Goal: Task Accomplishment & Management: Complete application form

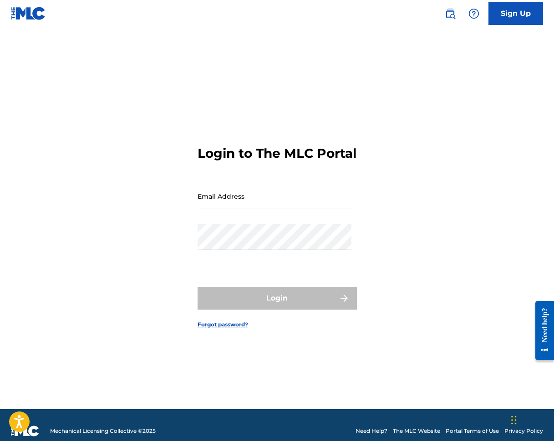
click at [214, 209] on input "Email Address" at bounding box center [275, 196] width 154 height 26
type input "[EMAIL_ADDRESS][DOMAIN_NAME]"
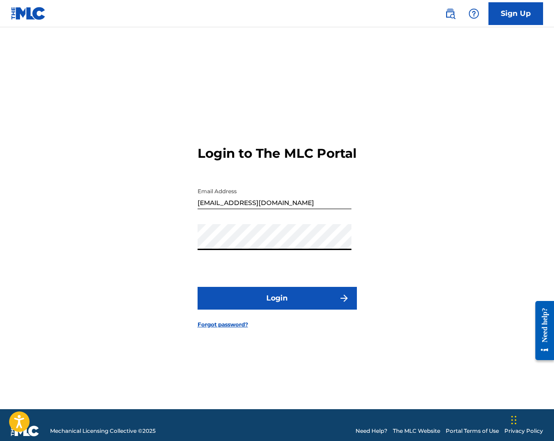
click at [283, 307] on button "Login" at bounding box center [277, 298] width 159 height 23
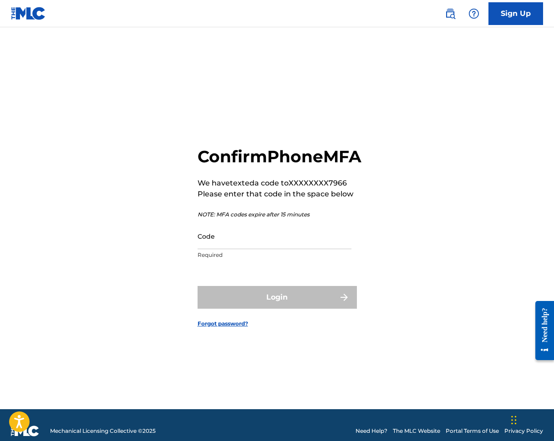
click at [219, 249] on input "Code" at bounding box center [275, 236] width 154 height 26
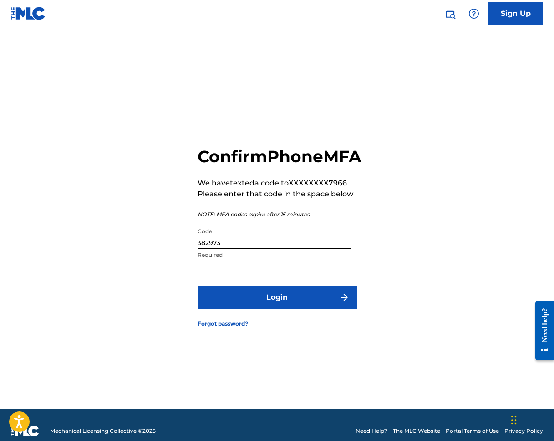
type input "382973"
click at [283, 306] on button "Login" at bounding box center [277, 297] width 159 height 23
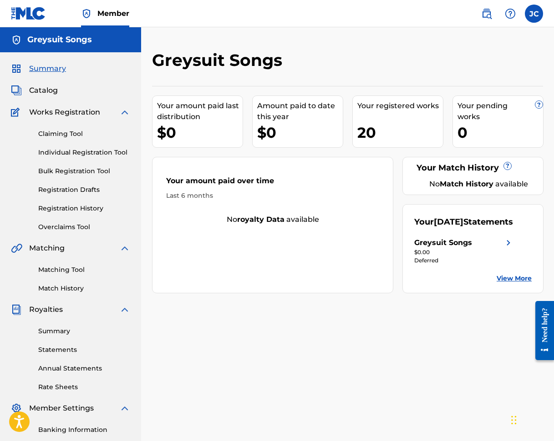
click at [78, 151] on link "Individual Registration Tool" at bounding box center [84, 153] width 92 height 10
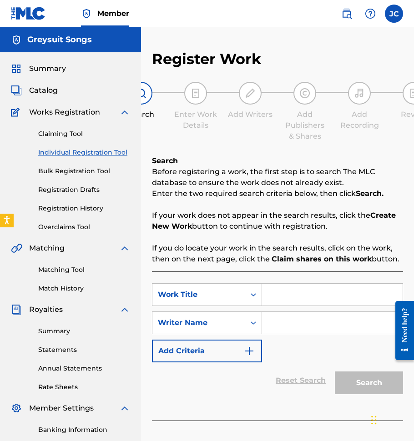
click at [280, 298] on input "Search Form" at bounding box center [332, 295] width 141 height 22
paste input "Reflections (Sleep Pattern)"
type input "Reflections (Sleep Pattern)"
click at [274, 324] on input "Search Form" at bounding box center [332, 323] width 141 height 22
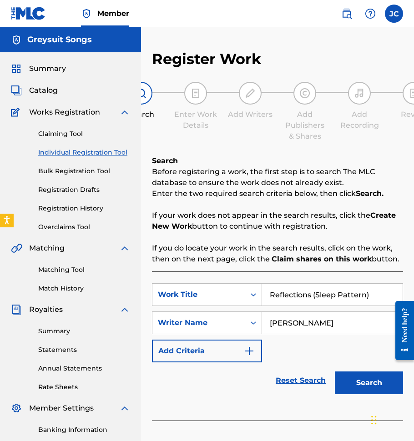
type input "[PERSON_NAME]"
click at [369, 381] on button "Search" at bounding box center [369, 383] width 68 height 23
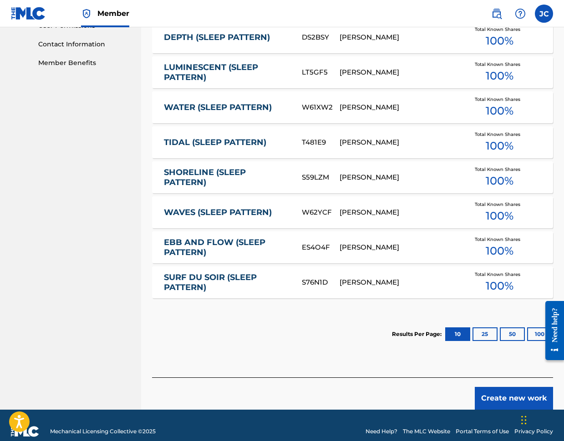
scroll to position [454, 0]
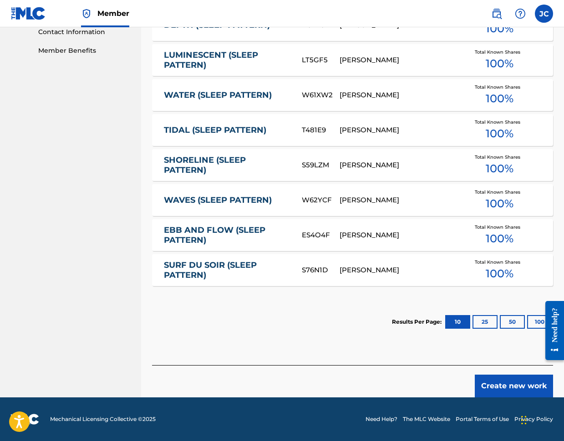
click at [498, 385] on button "Create new work" at bounding box center [514, 386] width 78 height 23
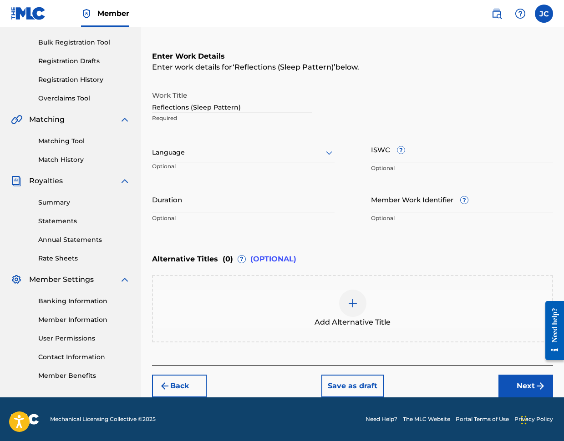
click at [390, 157] on input "ISWC ?" at bounding box center [462, 150] width 182 height 26
paste input "T3347257761"
type input "T3347257761"
click at [172, 206] on input "Duration" at bounding box center [243, 200] width 182 height 26
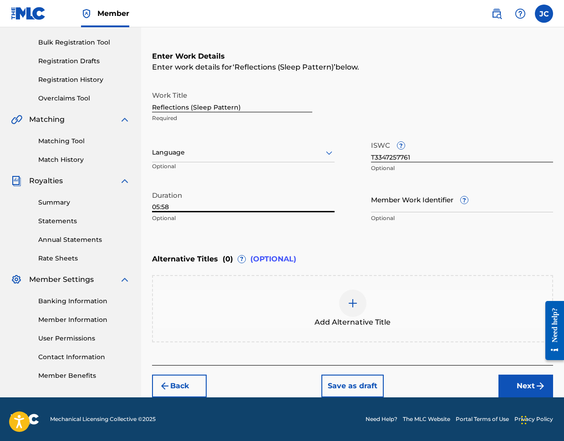
type input "05:58"
click at [517, 384] on button "Next" at bounding box center [525, 386] width 55 height 23
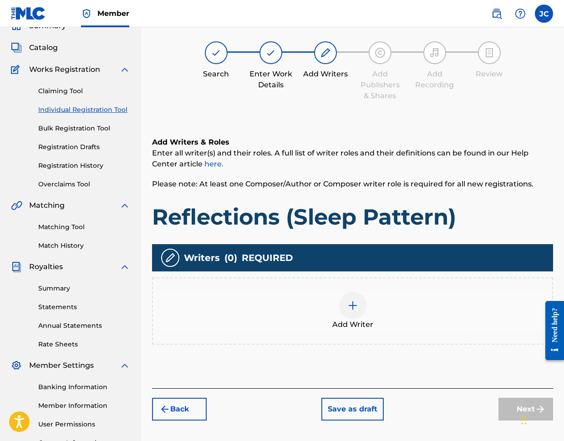
scroll to position [41, 0]
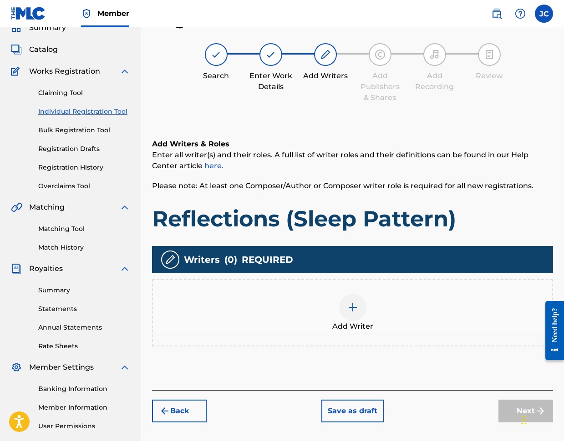
click at [353, 310] on img at bounding box center [352, 307] width 11 height 11
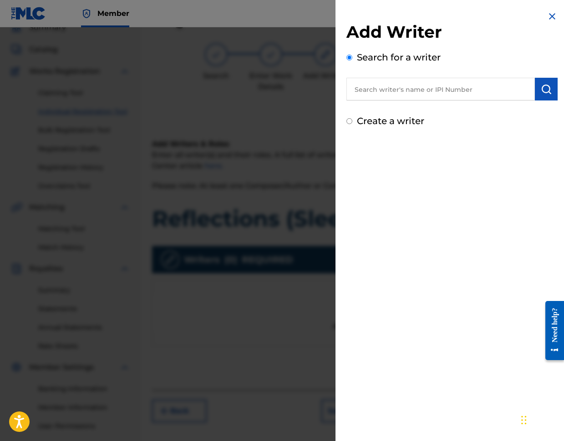
click at [373, 88] on input "text" at bounding box center [440, 89] width 188 height 23
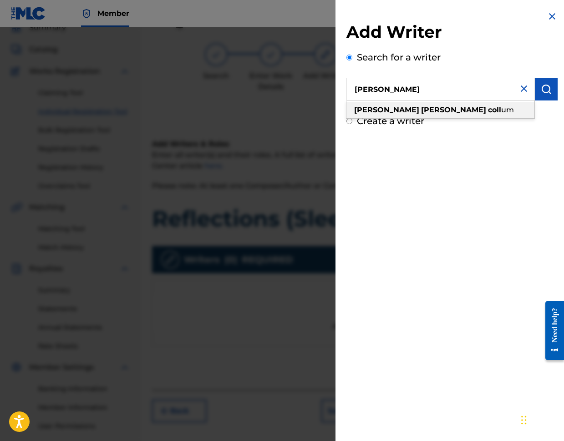
click at [421, 112] on strong "[PERSON_NAME]" at bounding box center [453, 110] width 65 height 9
type input "[PERSON_NAME]"
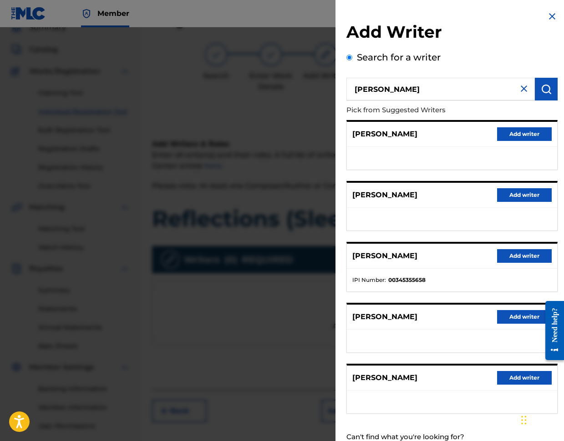
click at [511, 256] on button "Add writer" at bounding box center [524, 256] width 55 height 14
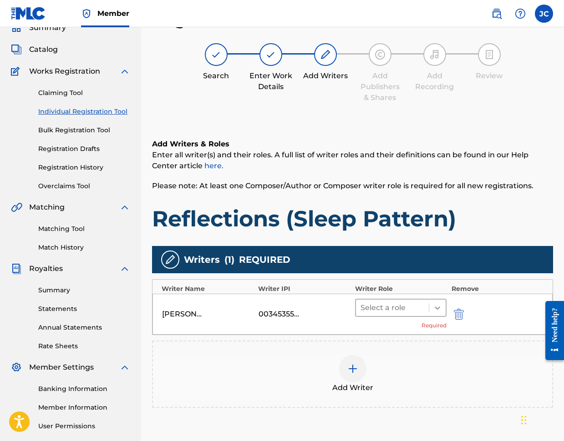
click at [435, 309] on icon at bounding box center [437, 308] width 9 height 9
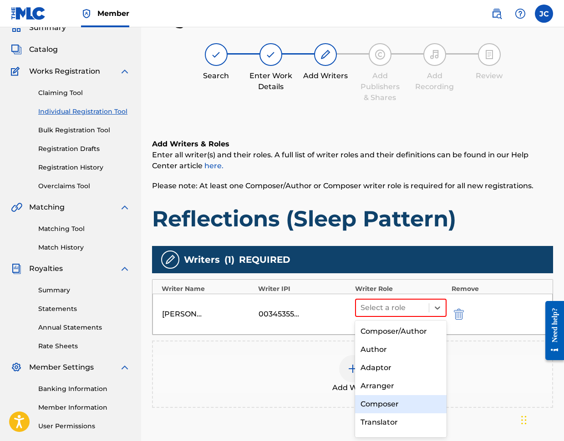
click at [385, 401] on div "Composer" at bounding box center [401, 404] width 92 height 18
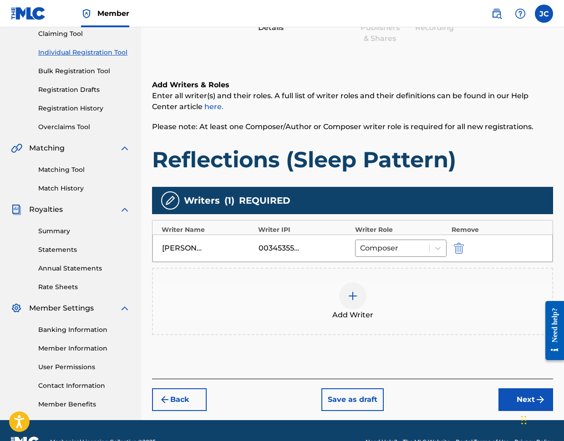
scroll to position [123, 0]
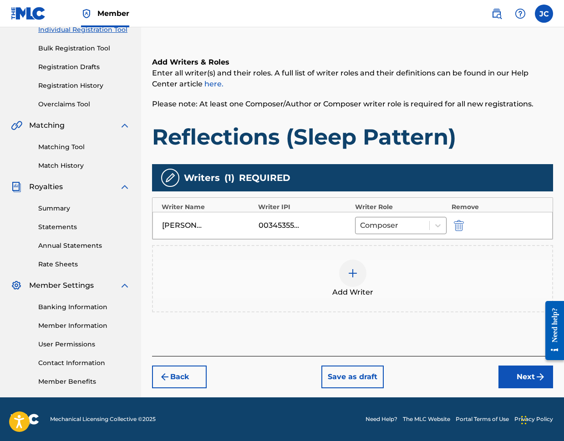
click at [518, 377] on button "Next" at bounding box center [525, 377] width 55 height 23
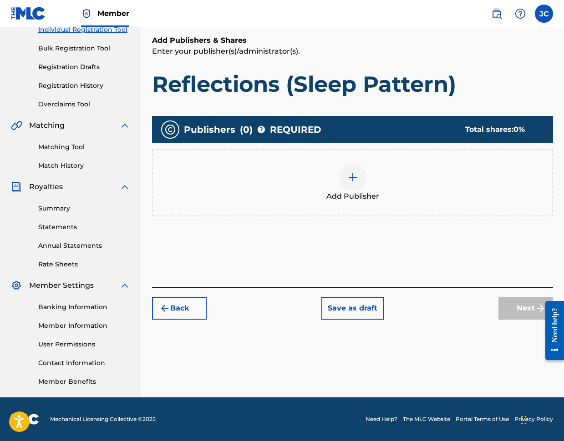
scroll to position [41, 0]
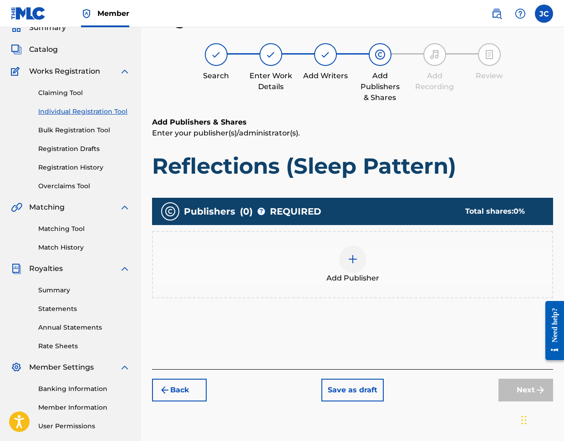
click at [352, 262] on img at bounding box center [352, 259] width 11 height 11
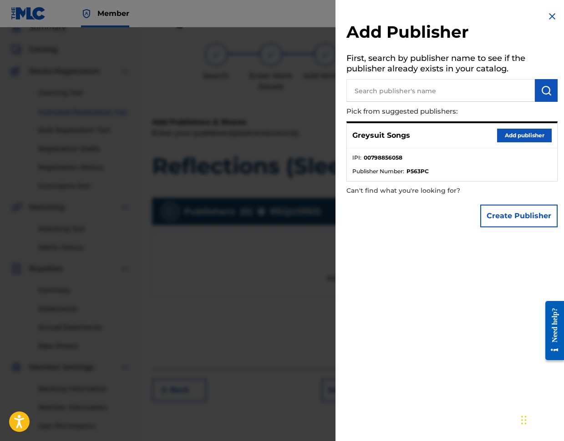
click at [513, 137] on button "Add publisher" at bounding box center [524, 136] width 55 height 14
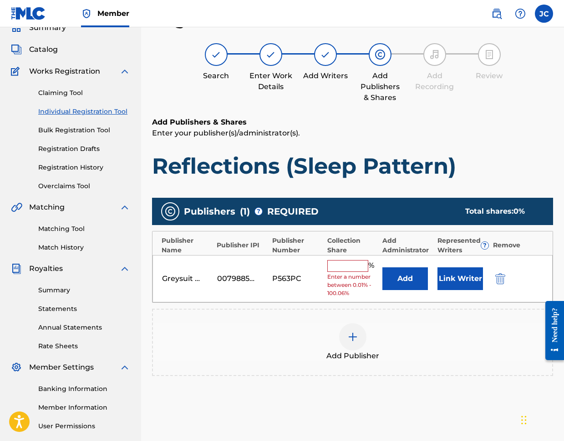
click at [340, 269] on input "text" at bounding box center [347, 266] width 41 height 12
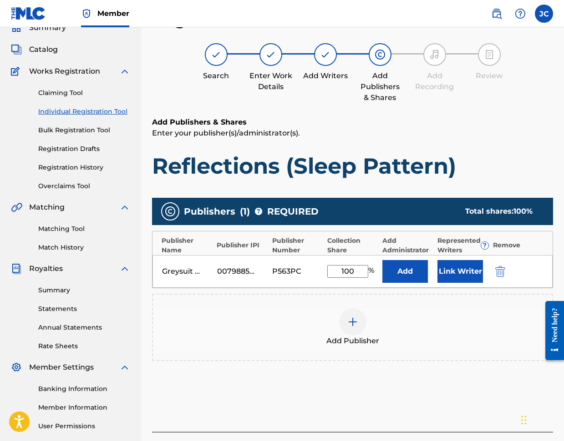
type input "100"
click at [457, 274] on button "Link Writer" at bounding box center [460, 271] width 46 height 23
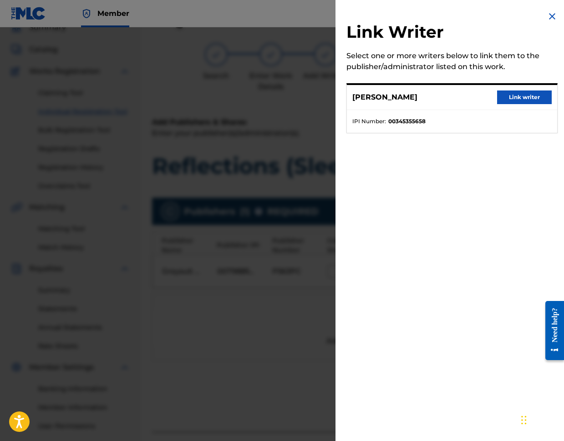
click at [513, 98] on button "Link writer" at bounding box center [524, 98] width 55 height 14
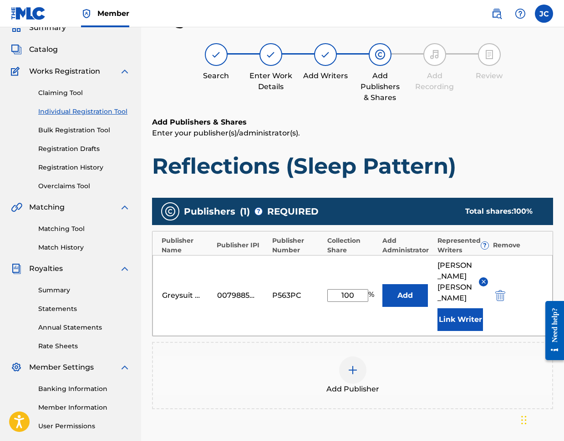
scroll to position [145, 0]
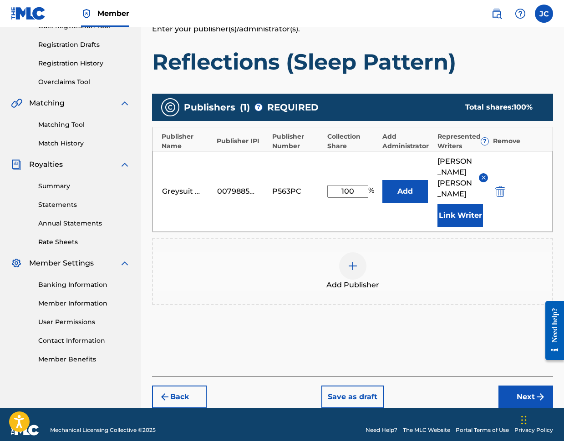
click at [522, 386] on button "Next" at bounding box center [525, 397] width 55 height 23
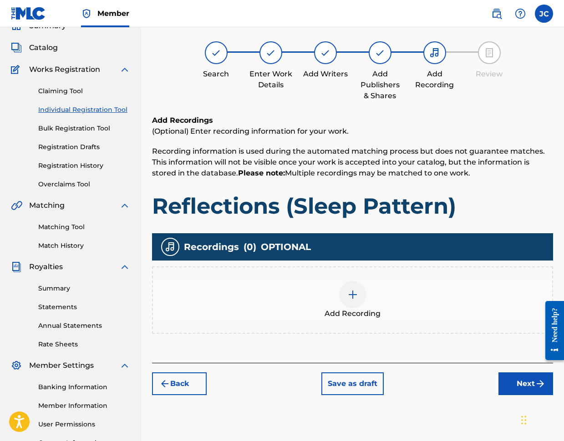
scroll to position [41, 0]
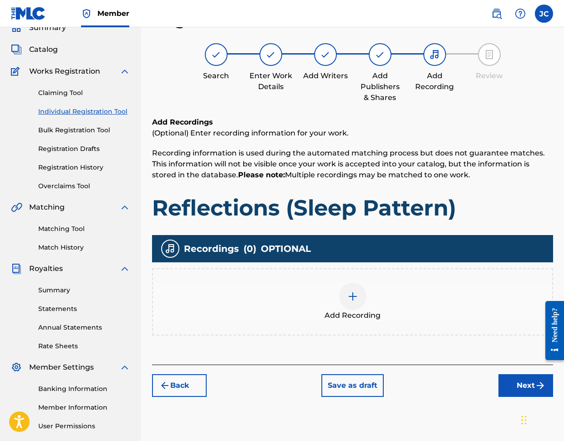
click at [350, 302] on div at bounding box center [352, 296] width 27 height 27
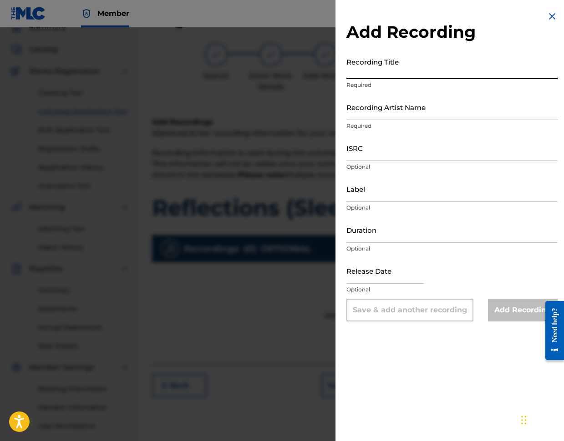
click at [356, 74] on input "Recording Title" at bounding box center [451, 66] width 211 height 26
click at [360, 72] on input "Recording Title" at bounding box center [451, 66] width 211 height 26
paste input "Reflections (Sleep Pattern)"
type input "Reflections (Sleep Pattern)"
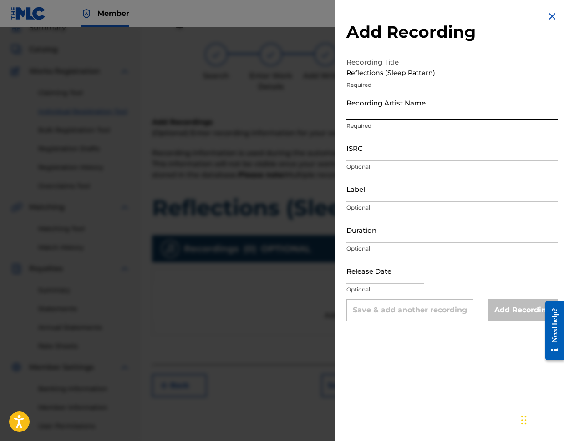
click at [378, 114] on input "Recording Artist Name" at bounding box center [451, 107] width 211 height 26
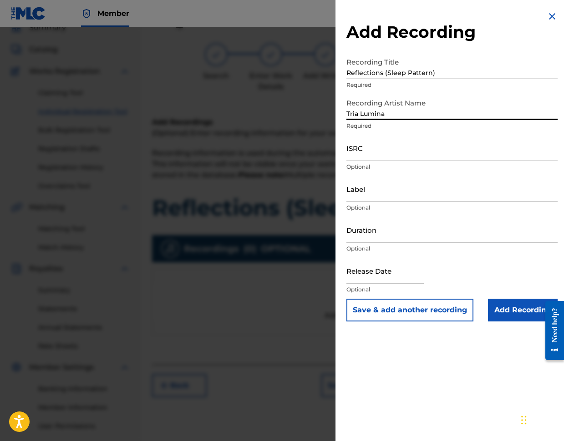
type input "Tria Lumina"
click at [361, 157] on input "ISRC" at bounding box center [451, 148] width 211 height 26
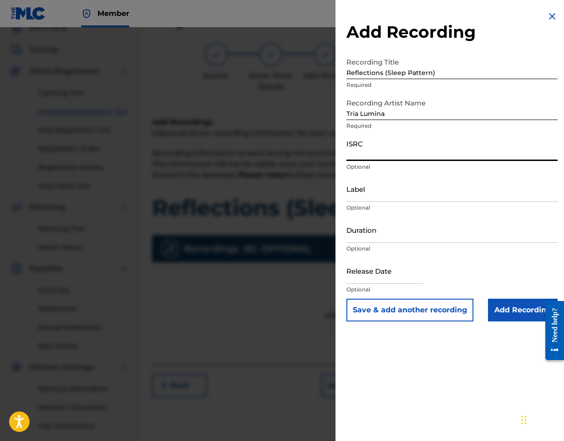
paste input "TCAJZ2585383"
type input "TCAJZ2585383"
click at [360, 196] on input "Label" at bounding box center [451, 189] width 211 height 26
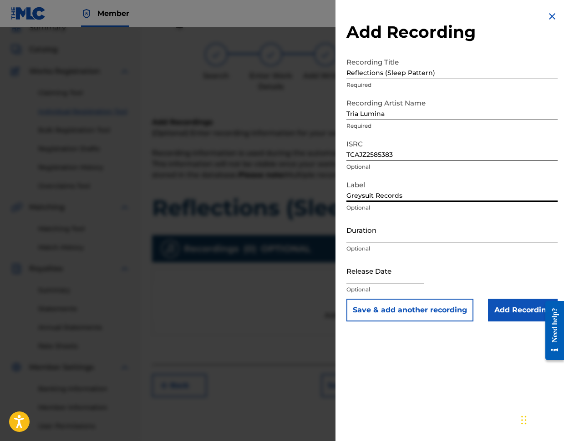
type input "Greysuit Records"
click at [359, 240] on input "Duration" at bounding box center [451, 230] width 211 height 26
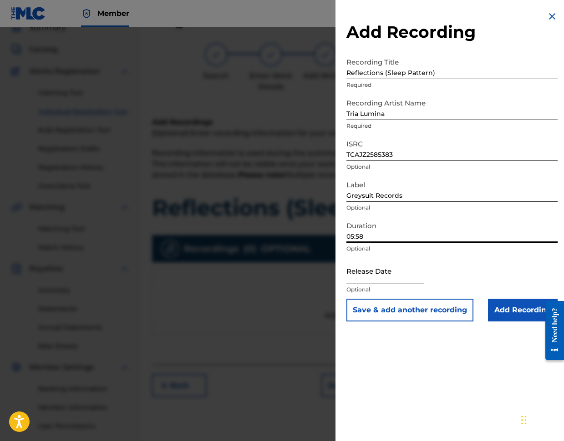
type input "05:58"
select select "7"
select select "2025"
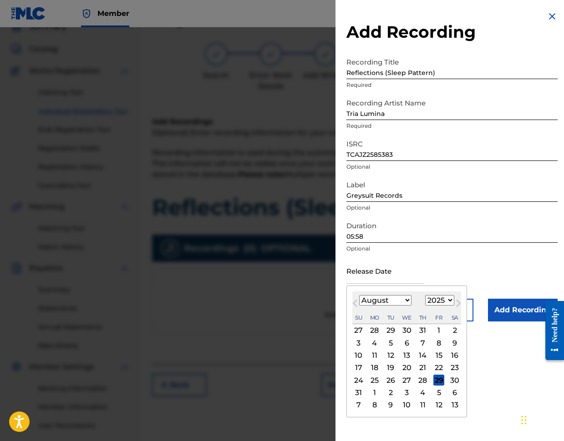
click at [363, 279] on input "text" at bounding box center [384, 271] width 77 height 26
click at [457, 304] on span "Next Month" at bounding box center [457, 305] width 0 height 14
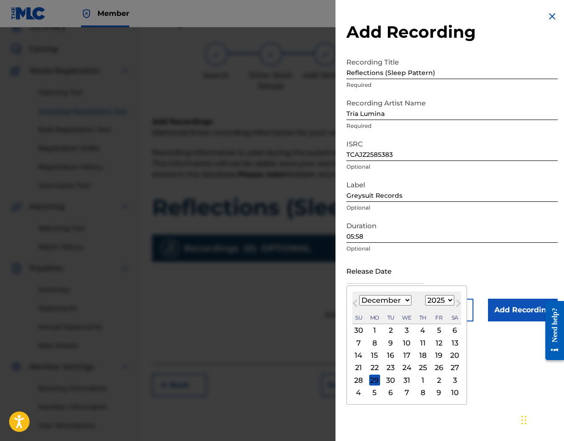
click at [457, 304] on span "Next Month" at bounding box center [457, 305] width 0 height 14
select select "0"
select select "2026"
click at [438, 341] on div "9" at bounding box center [438, 343] width 11 height 11
type input "[DATE]"
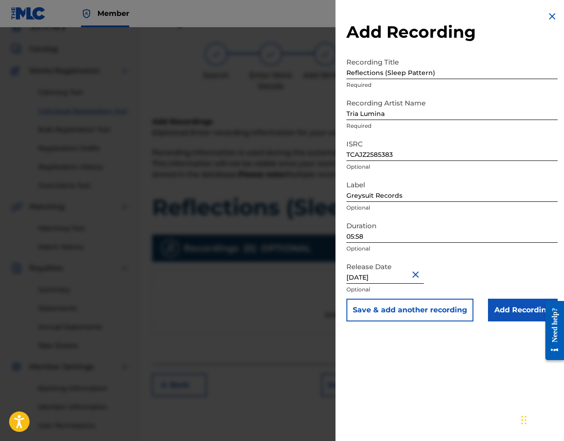
click at [509, 310] on input "Add Recording" at bounding box center [523, 310] width 70 height 23
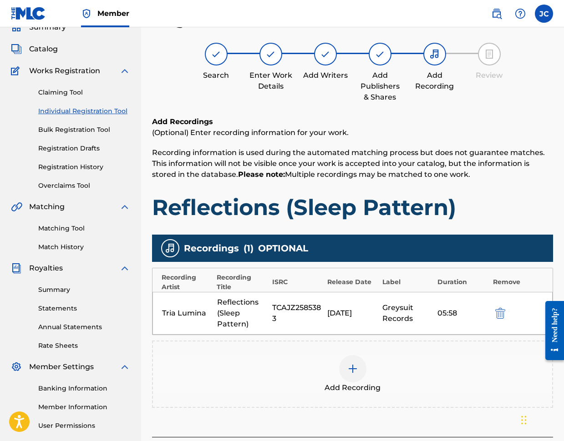
scroll to position [123, 0]
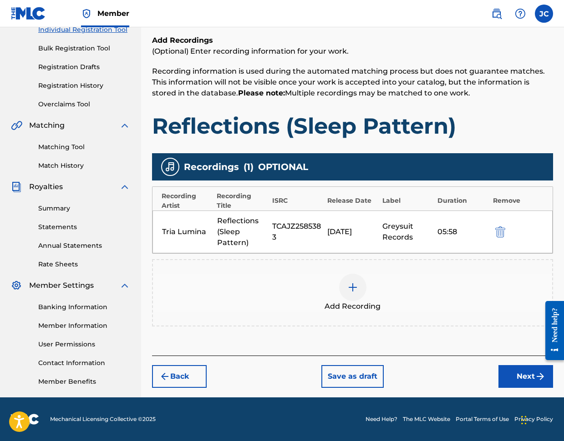
click at [518, 377] on button "Next" at bounding box center [525, 376] width 55 height 23
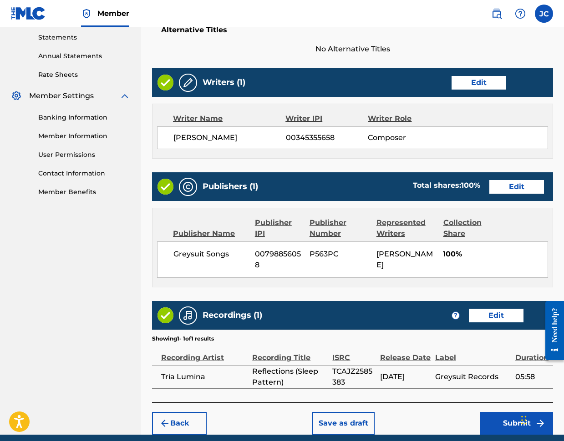
scroll to position [350, 0]
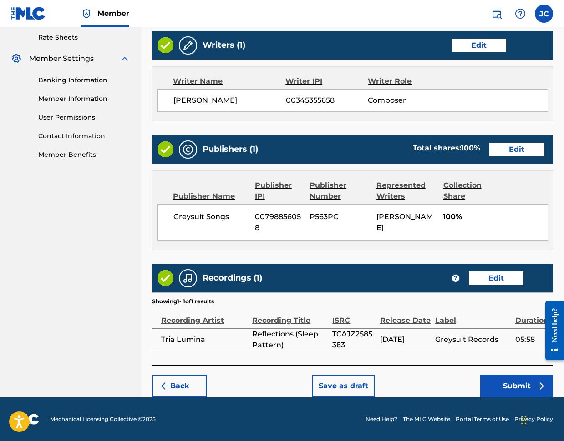
click at [509, 387] on button "Submit" at bounding box center [516, 386] width 73 height 23
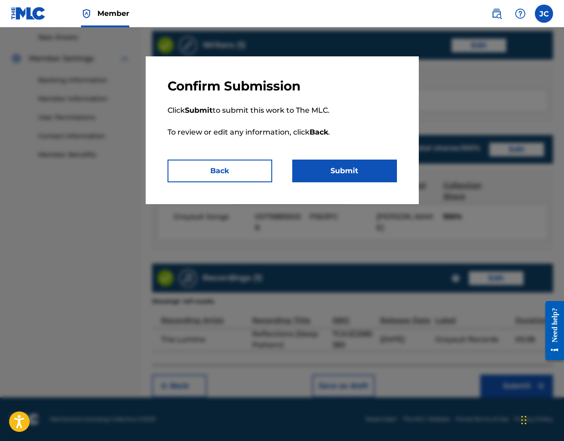
click at [345, 172] on button "Submit" at bounding box center [344, 171] width 105 height 23
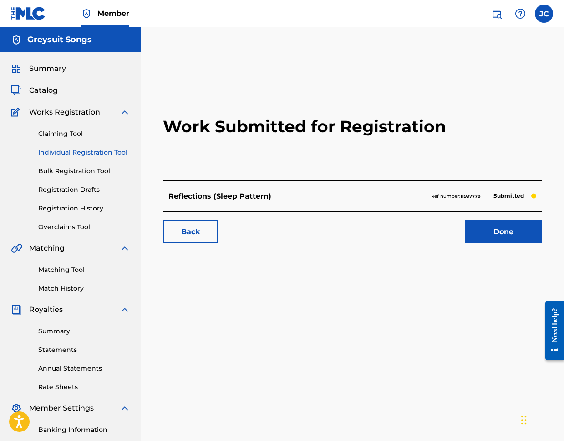
click at [496, 233] on link "Done" at bounding box center [503, 232] width 77 height 23
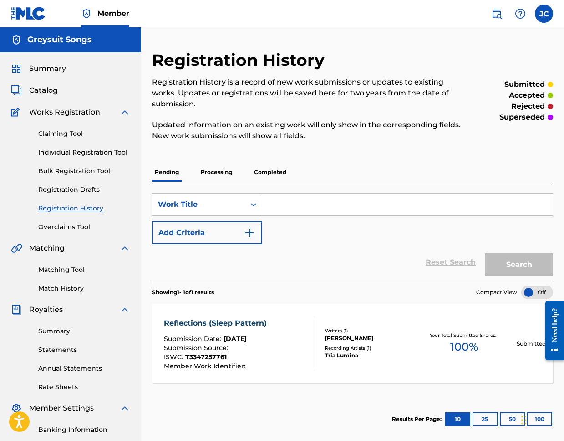
click at [64, 150] on link "Individual Registration Tool" at bounding box center [84, 153] width 92 height 10
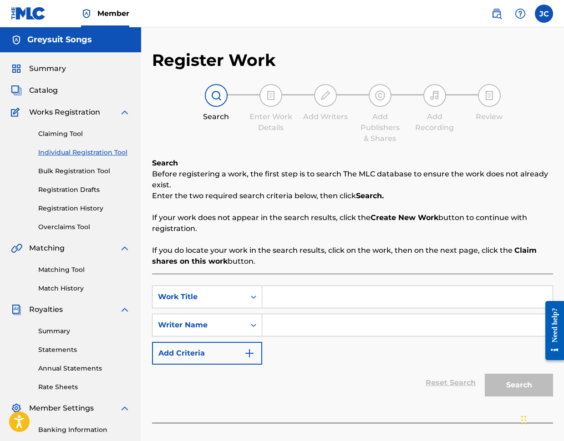
click at [279, 299] on input "Search Form" at bounding box center [407, 297] width 290 height 22
paste input "Ocean (Sleep Pattern)"
type input "Ocean (Sleep Pattern)"
click at [278, 319] on input "Search Form" at bounding box center [407, 325] width 290 height 22
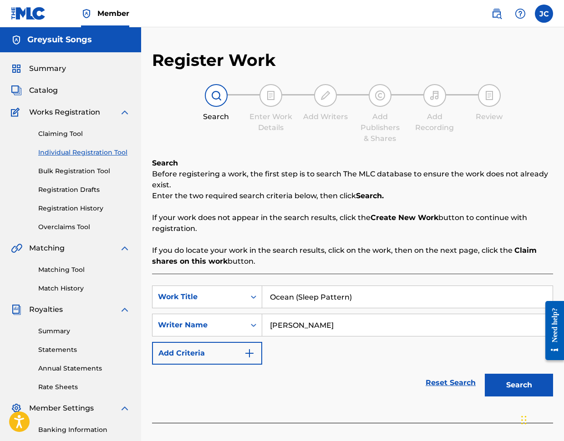
type input "[PERSON_NAME]"
click at [507, 381] on button "Search" at bounding box center [519, 385] width 68 height 23
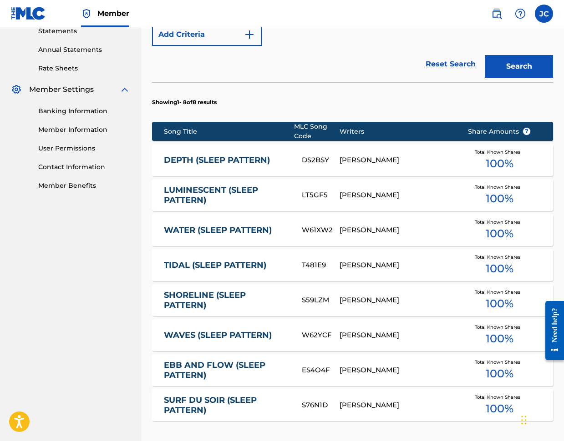
scroll to position [394, 0]
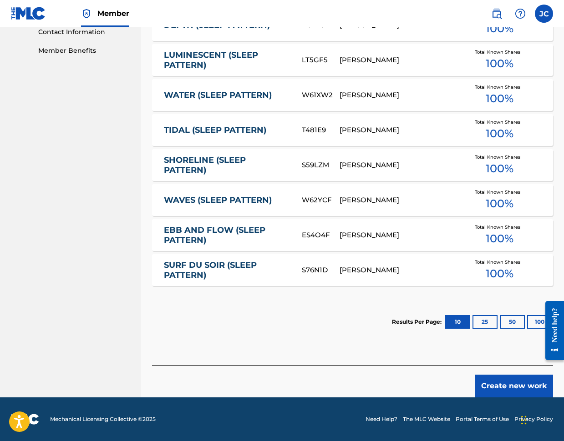
click at [500, 388] on button "Create new work" at bounding box center [514, 386] width 78 height 23
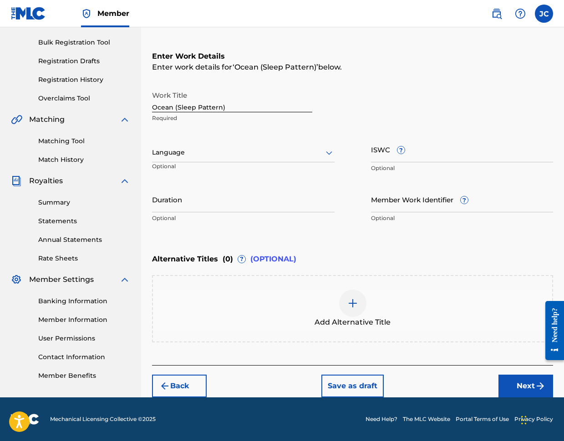
scroll to position [129, 0]
click at [376, 158] on input "ISWC ?" at bounding box center [462, 150] width 182 height 26
paste input "T3347257705"
type input "T3347257705"
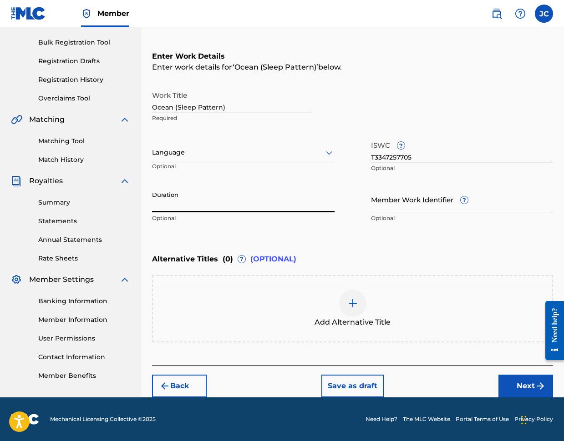
click at [224, 205] on input "Duration" at bounding box center [243, 200] width 182 height 26
type input "07:36"
click at [514, 386] on button "Next" at bounding box center [525, 386] width 55 height 23
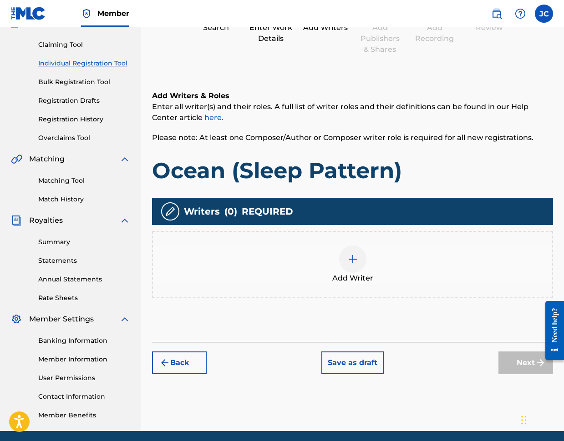
scroll to position [41, 0]
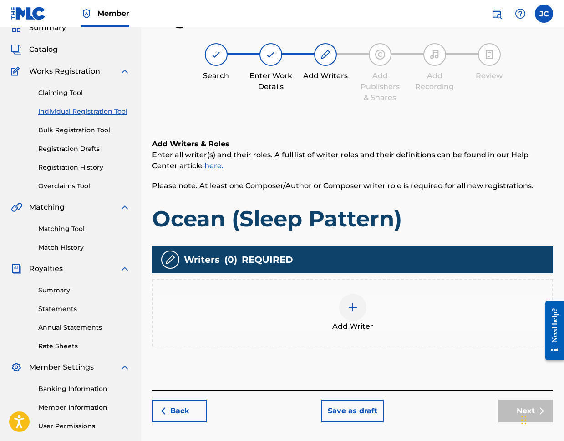
click at [361, 307] on div at bounding box center [352, 307] width 27 height 27
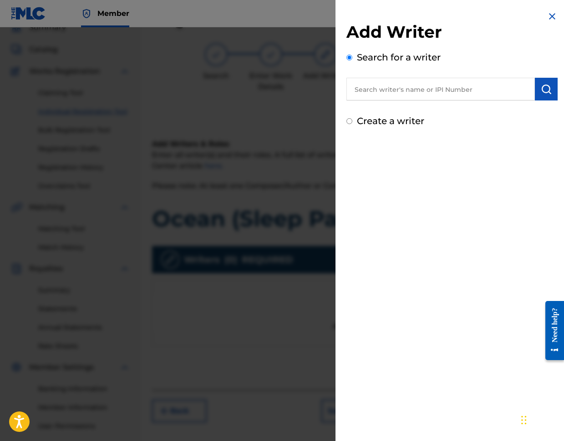
click at [376, 91] on input "text" at bounding box center [440, 89] width 188 height 23
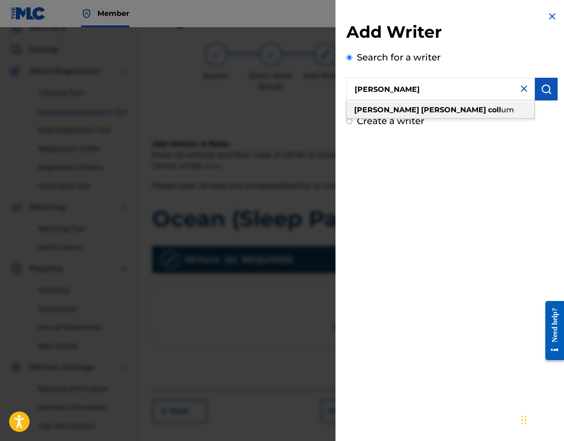
click at [421, 108] on strong "[PERSON_NAME]" at bounding box center [453, 110] width 65 height 9
type input "[PERSON_NAME]"
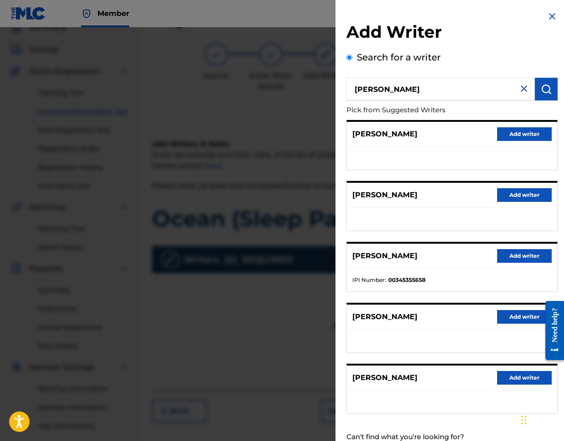
click at [507, 255] on button "Add writer" at bounding box center [524, 256] width 55 height 14
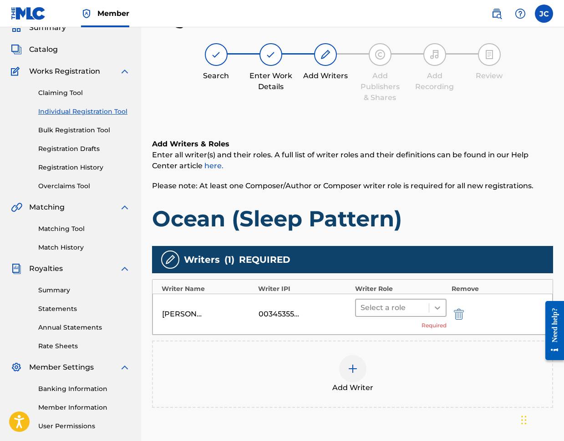
click at [437, 306] on icon at bounding box center [437, 308] width 9 height 9
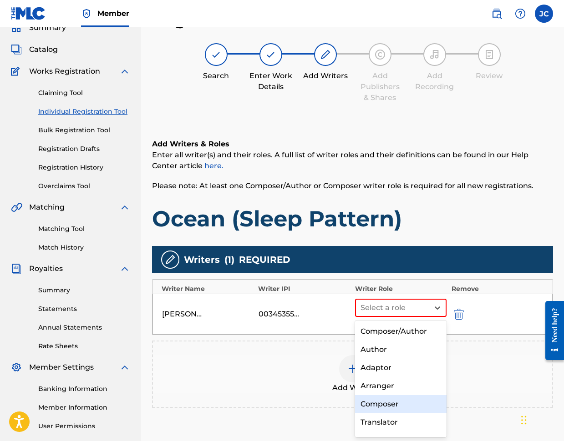
click at [384, 402] on div "Composer" at bounding box center [401, 404] width 92 height 18
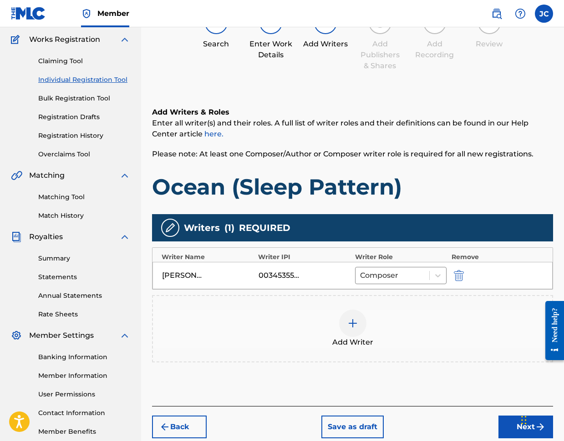
scroll to position [123, 0]
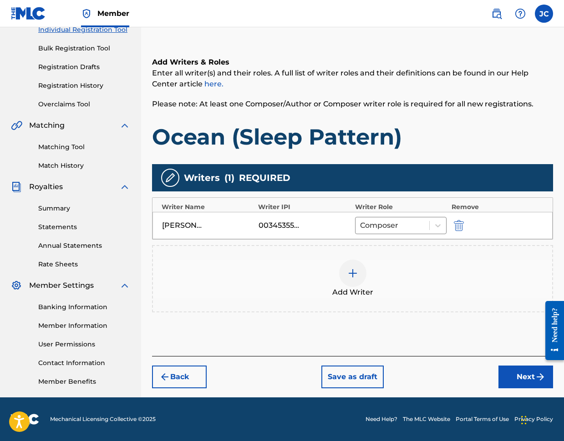
click at [519, 380] on button "Next" at bounding box center [525, 377] width 55 height 23
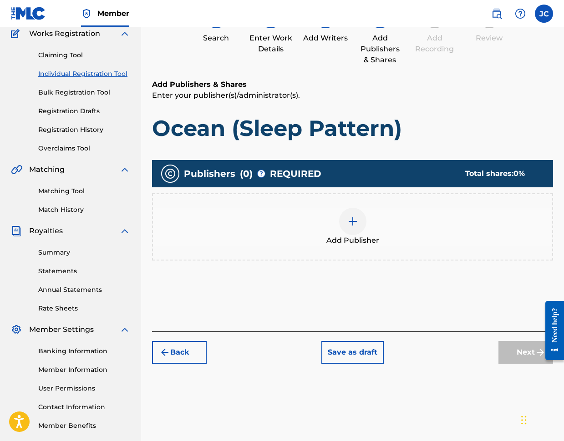
scroll to position [41, 0]
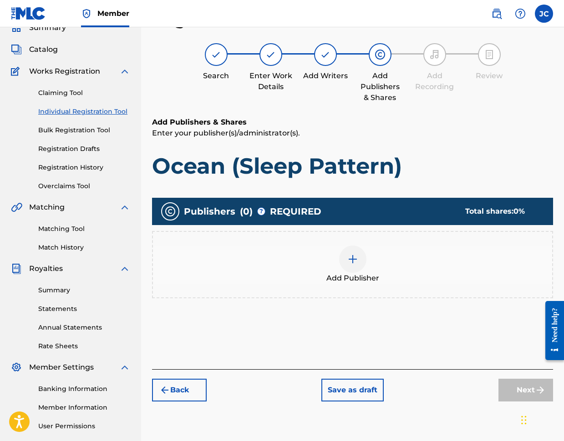
click at [354, 261] on img at bounding box center [352, 259] width 11 height 11
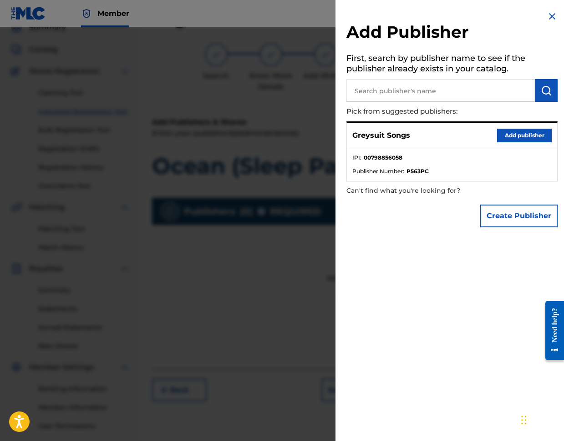
click at [510, 138] on button "Add publisher" at bounding box center [524, 136] width 55 height 14
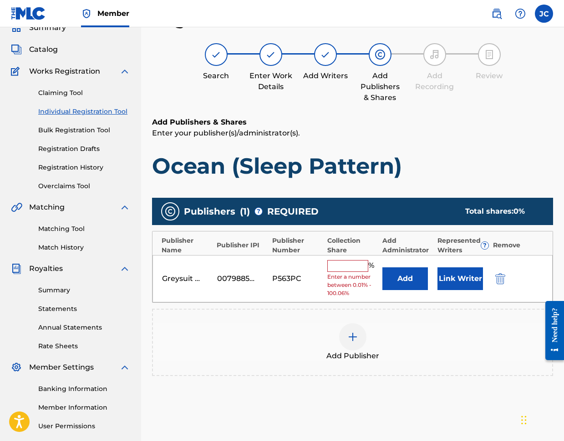
click at [341, 267] on input "text" at bounding box center [347, 266] width 41 height 12
type input "0"
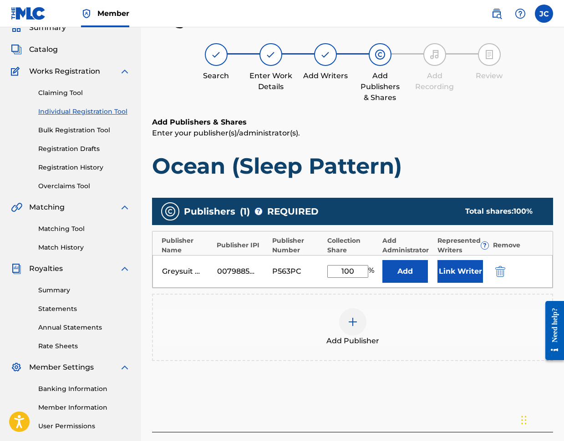
type input "100"
click at [466, 272] on button "Link Writer" at bounding box center [460, 271] width 46 height 23
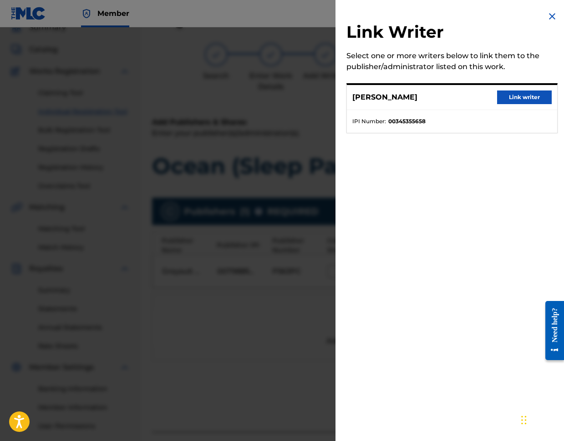
click at [512, 98] on button "Link writer" at bounding box center [524, 98] width 55 height 14
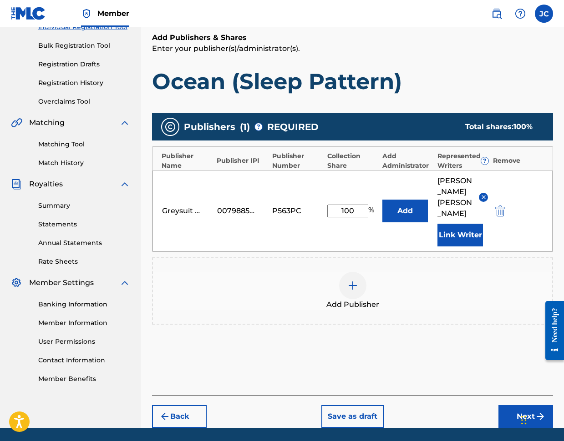
scroll to position [145, 0]
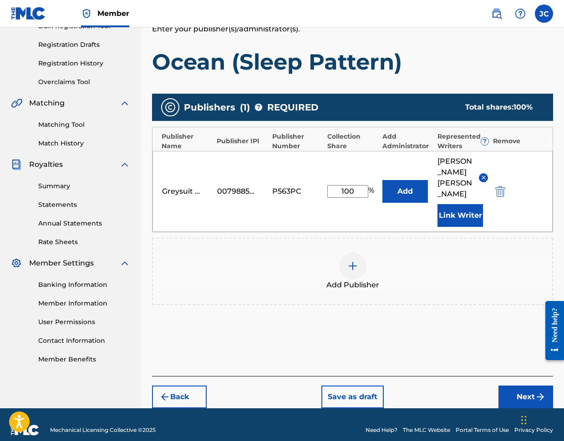
click at [526, 388] on button "Next" at bounding box center [525, 397] width 55 height 23
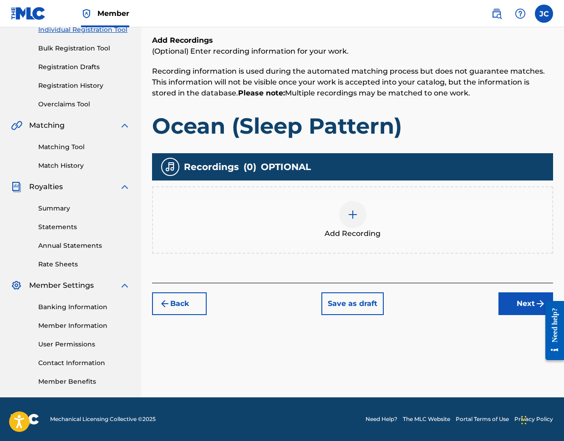
scroll to position [41, 0]
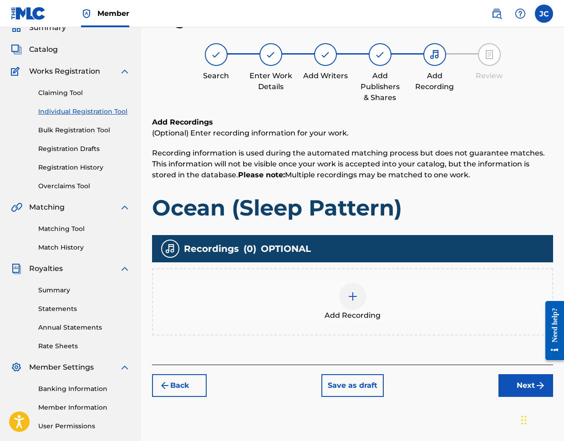
click at [345, 300] on div at bounding box center [352, 296] width 27 height 27
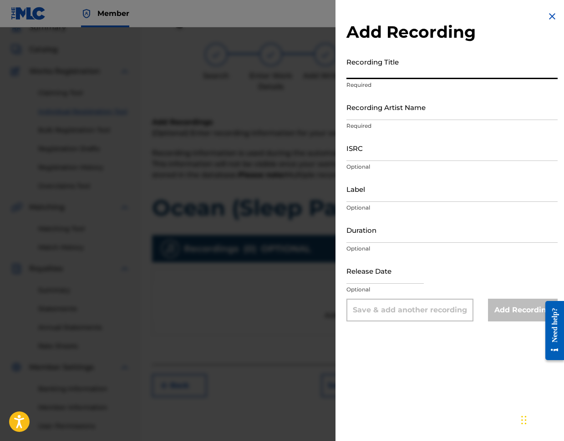
click at [359, 74] on input "Recording Title" at bounding box center [451, 66] width 211 height 26
paste input "Ocean (Sleep Pattern)"
type input "Ocean (Sleep Pattern)"
click at [360, 117] on input "Recording Artist Name" at bounding box center [451, 107] width 211 height 26
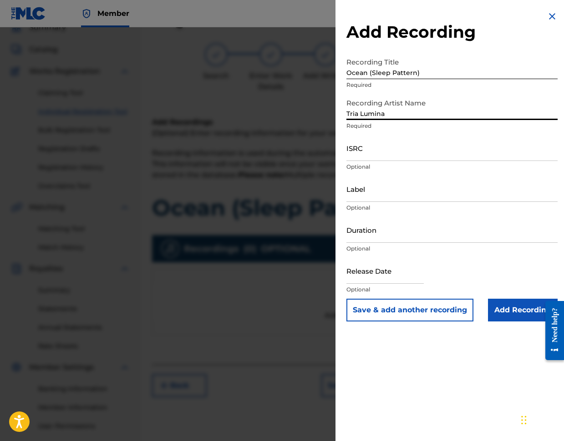
type input "Tria Lumina"
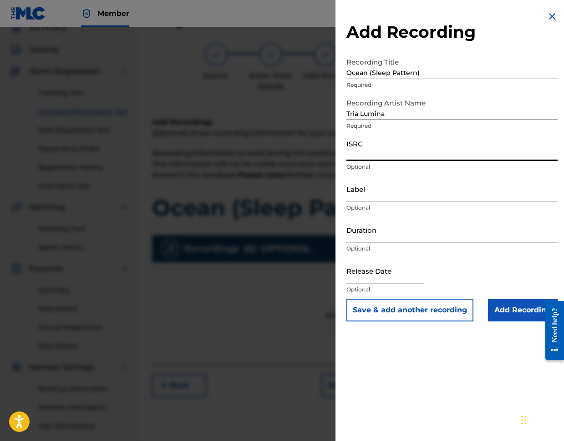
click at [353, 154] on input "ISRC" at bounding box center [451, 148] width 211 height 26
paste input "TCAJZ2585477"
type input "TCAJZ2585477"
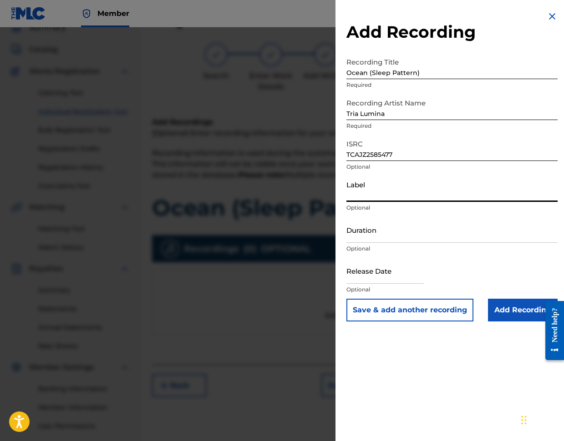
click at [357, 196] on input "Label" at bounding box center [451, 189] width 211 height 26
type input "Greysuit Records"
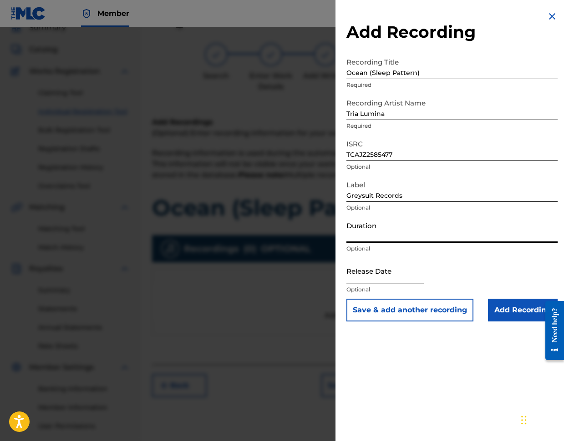
click at [361, 240] on input "Duration" at bounding box center [451, 230] width 211 height 26
type input "07:36"
click at [360, 278] on input "text" at bounding box center [384, 271] width 77 height 26
select select "7"
select select "2025"
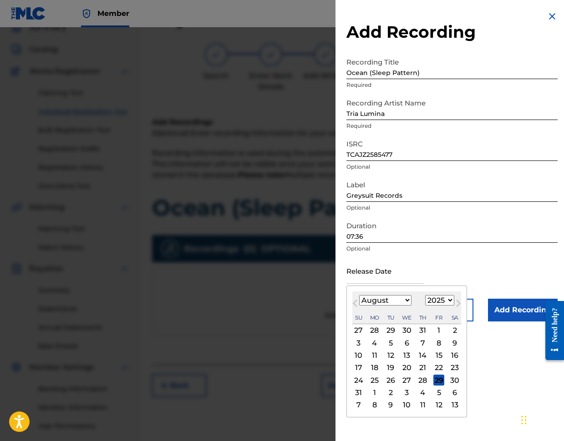
click at [457, 303] on span "Next Month" at bounding box center [457, 305] width 0 height 14
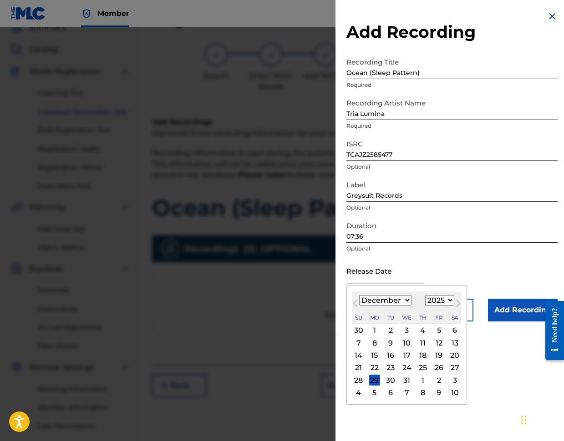
select select "0"
select select "2026"
click at [457, 303] on span "Next Month" at bounding box center [457, 305] width 0 height 14
select select "1"
click at [438, 331] on div "6" at bounding box center [438, 330] width 11 height 11
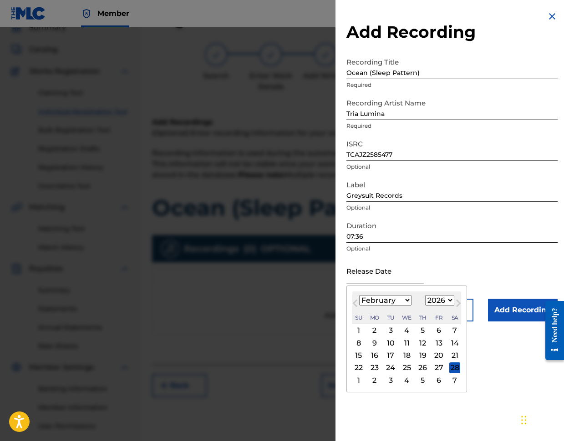
type input "[DATE]"
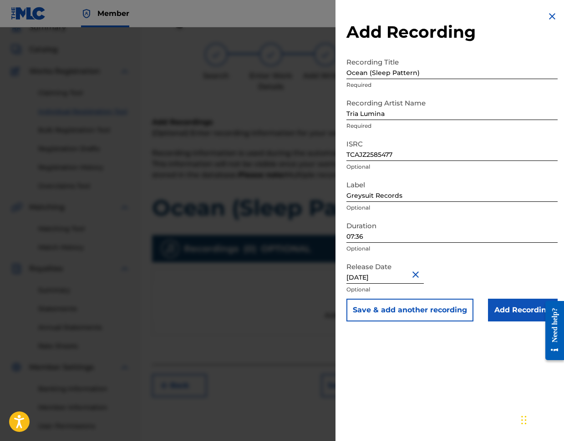
click at [504, 314] on input "Add Recording" at bounding box center [523, 310] width 70 height 23
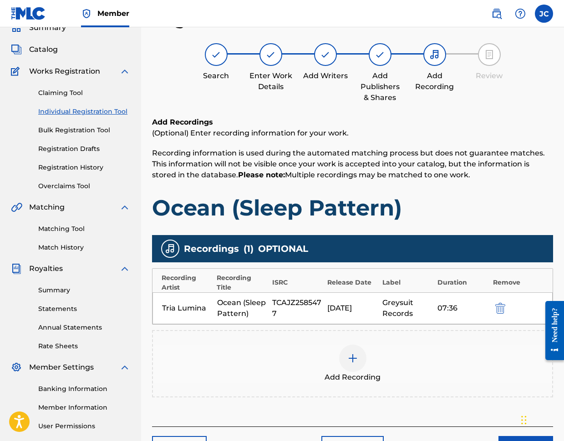
scroll to position [123, 0]
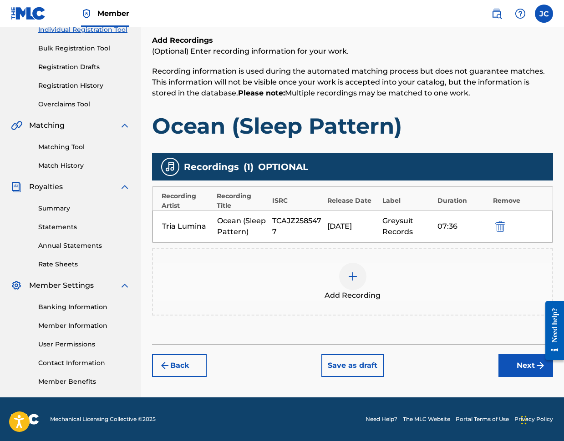
click at [514, 371] on button "Next" at bounding box center [525, 366] width 55 height 23
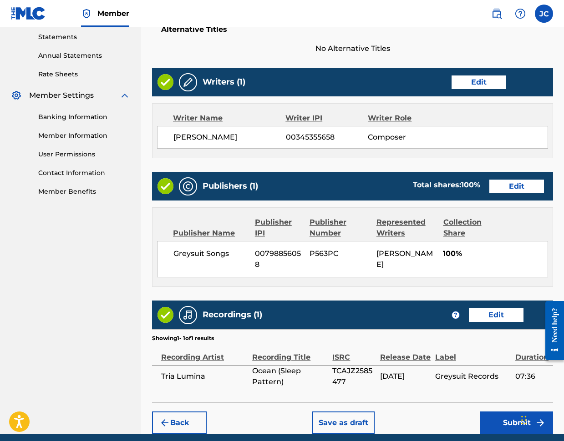
scroll to position [350, 0]
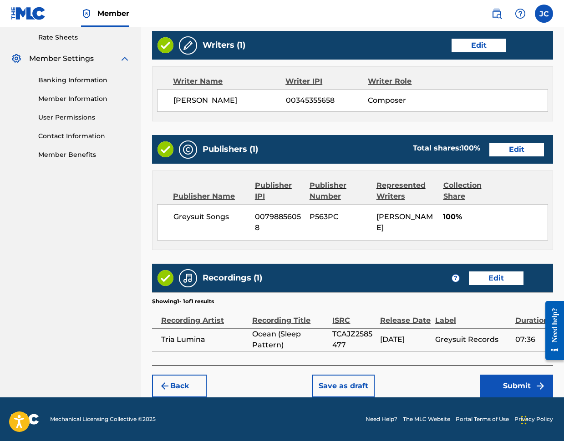
click at [508, 387] on button "Submit" at bounding box center [516, 386] width 73 height 23
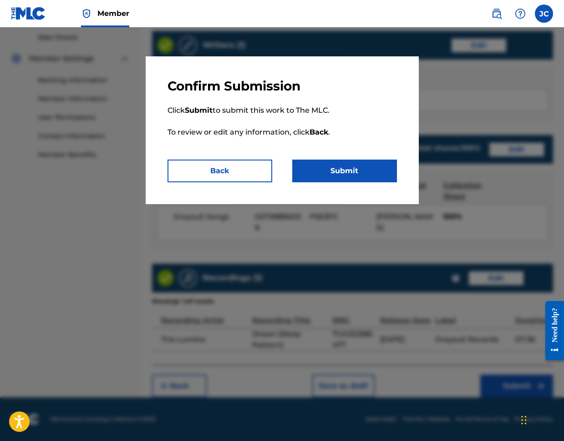
click at [328, 173] on button "Submit" at bounding box center [344, 171] width 105 height 23
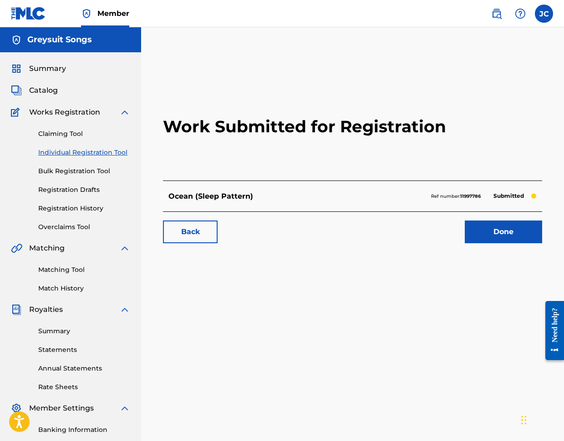
click at [497, 233] on link "Done" at bounding box center [503, 232] width 77 height 23
